Goal: Task Accomplishment & Management: Manage account settings

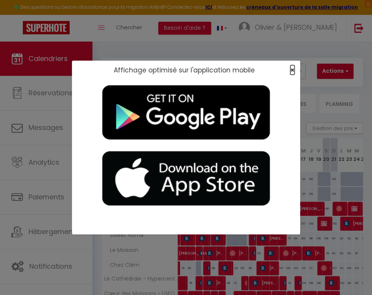
click at [294, 67] on span "×" at bounding box center [292, 70] width 4 height 10
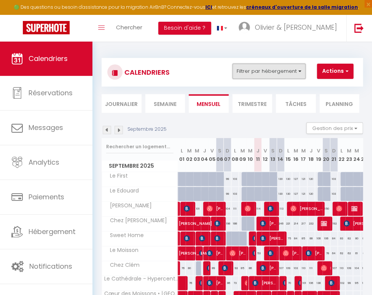
click at [285, 76] on button "Filtrer par hébergement" at bounding box center [268, 71] width 73 height 15
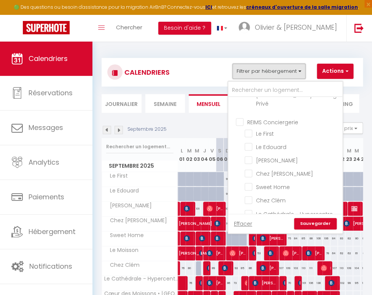
scroll to position [45, 0]
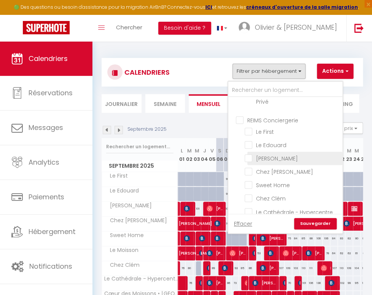
click at [249, 154] on input "[PERSON_NAME]" at bounding box center [292, 158] width 95 height 8
checkbox input "true"
checkbox input "false"
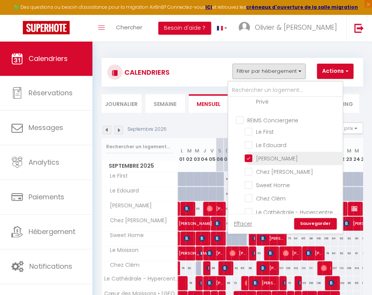
checkbox input "false"
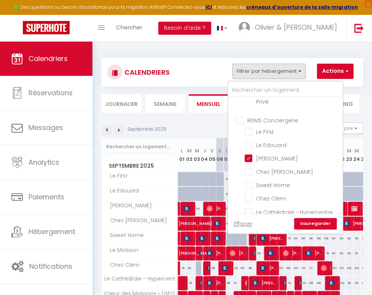
click at [369, 125] on div "CALENDRIERS Filtrer par hébergement [GEOGRAPHIC_DATA] Sous location [GEOGRAPHIC…" at bounding box center [232, 188] width 280 height 295
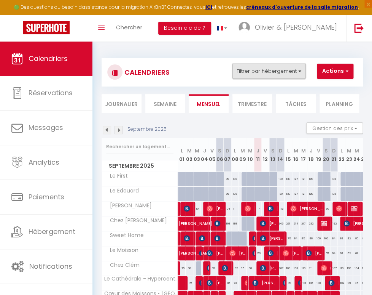
click at [288, 71] on button "Filtrer par hébergement" at bounding box center [268, 71] width 73 height 15
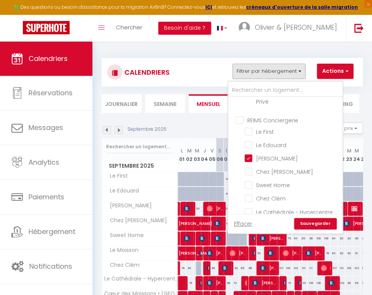
click at [312, 221] on link "Sauvegarder" at bounding box center [315, 223] width 43 height 11
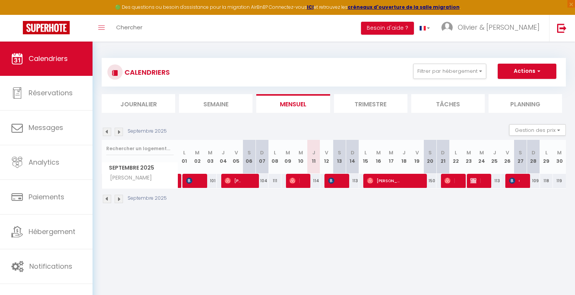
scroll to position [0, 0]
click at [238, 241] on body "🟢 Des questions ou besoin d'assistance pour la migration AirBnB? Connectez-vous…" at bounding box center [287, 188] width 575 height 295
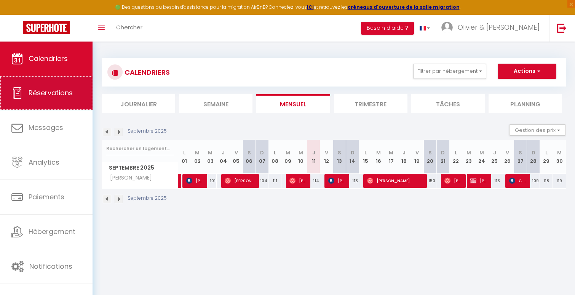
click at [56, 96] on span "Réservations" at bounding box center [51, 93] width 44 height 10
select select "not_cancelled"
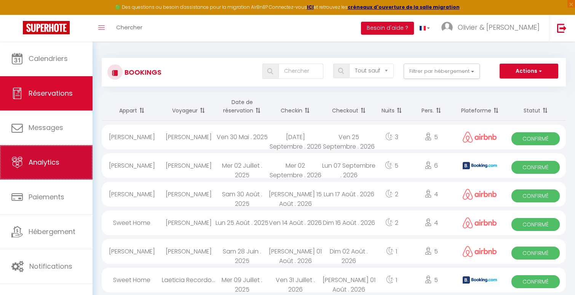
click at [49, 161] on span "Analytics" at bounding box center [44, 162] width 31 height 10
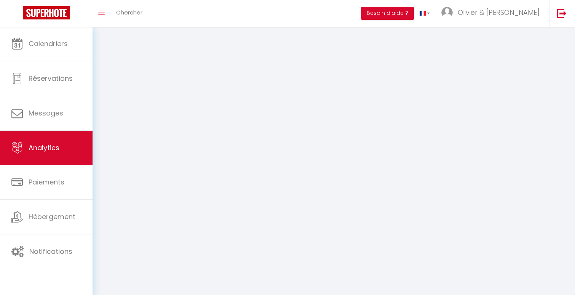
select select "2025"
select select "9"
